Goal: Check status: Check status

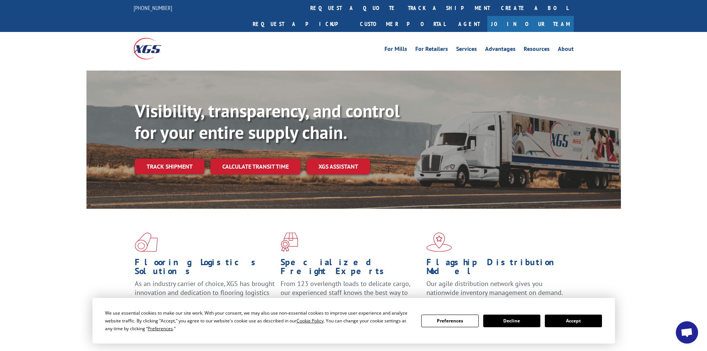
click at [568, 321] on button "Accept" at bounding box center [573, 320] width 57 height 13
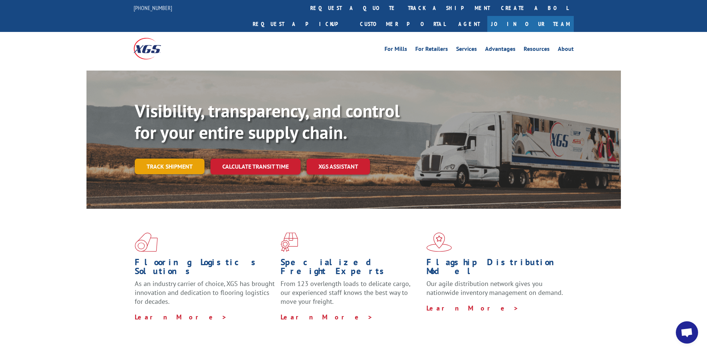
click at [158, 159] on link "Track shipment" at bounding box center [170, 167] width 70 height 16
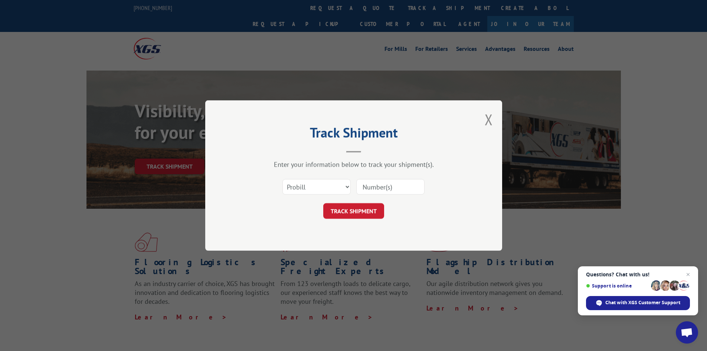
click at [366, 187] on input at bounding box center [390, 187] width 68 height 16
paste input "17470798"
type input "17470798"
click at [361, 217] on button "TRACK SHIPMENT" at bounding box center [353, 211] width 61 height 16
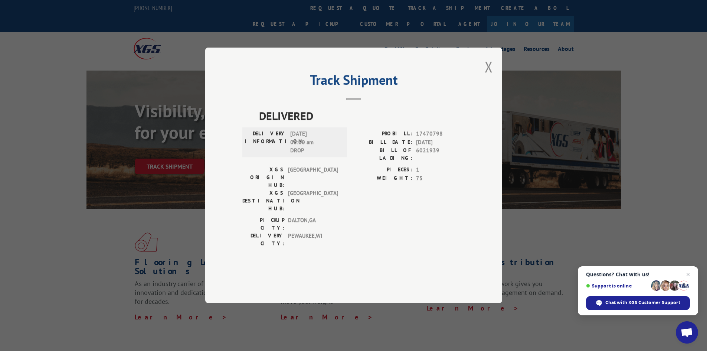
drag, startPoint x: 491, startPoint y: 93, endPoint x: 477, endPoint y: 95, distance: 14.2
click at [491, 76] on button "Close modal" at bounding box center [489, 67] width 8 height 20
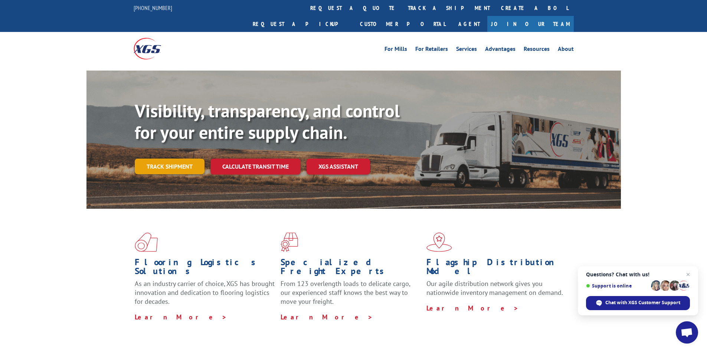
click at [170, 159] on link "Track shipment" at bounding box center [170, 167] width 70 height 16
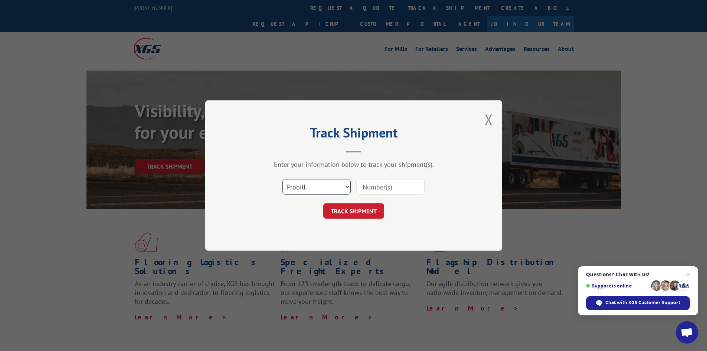
click at [316, 188] on select "Select category... Probill BOL PO" at bounding box center [317, 187] width 68 height 16
select select "bol"
click at [283, 179] on select "Select category... Probill BOL PO" at bounding box center [317, 187] width 68 height 16
click at [384, 186] on input at bounding box center [390, 187] width 68 height 16
paste input "6021939"
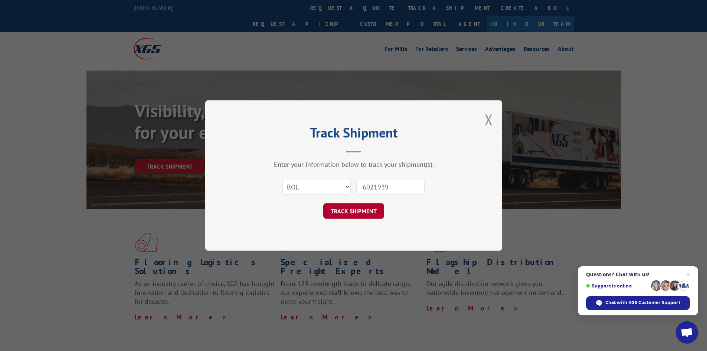
type input "6021939"
click at [365, 209] on button "TRACK SHIPMENT" at bounding box center [353, 211] width 61 height 16
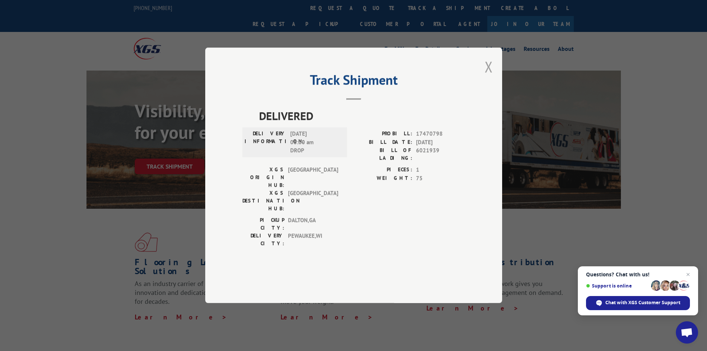
click at [490, 76] on button "Close modal" at bounding box center [489, 67] width 8 height 20
